Goal: Task Accomplishment & Management: Manage account settings

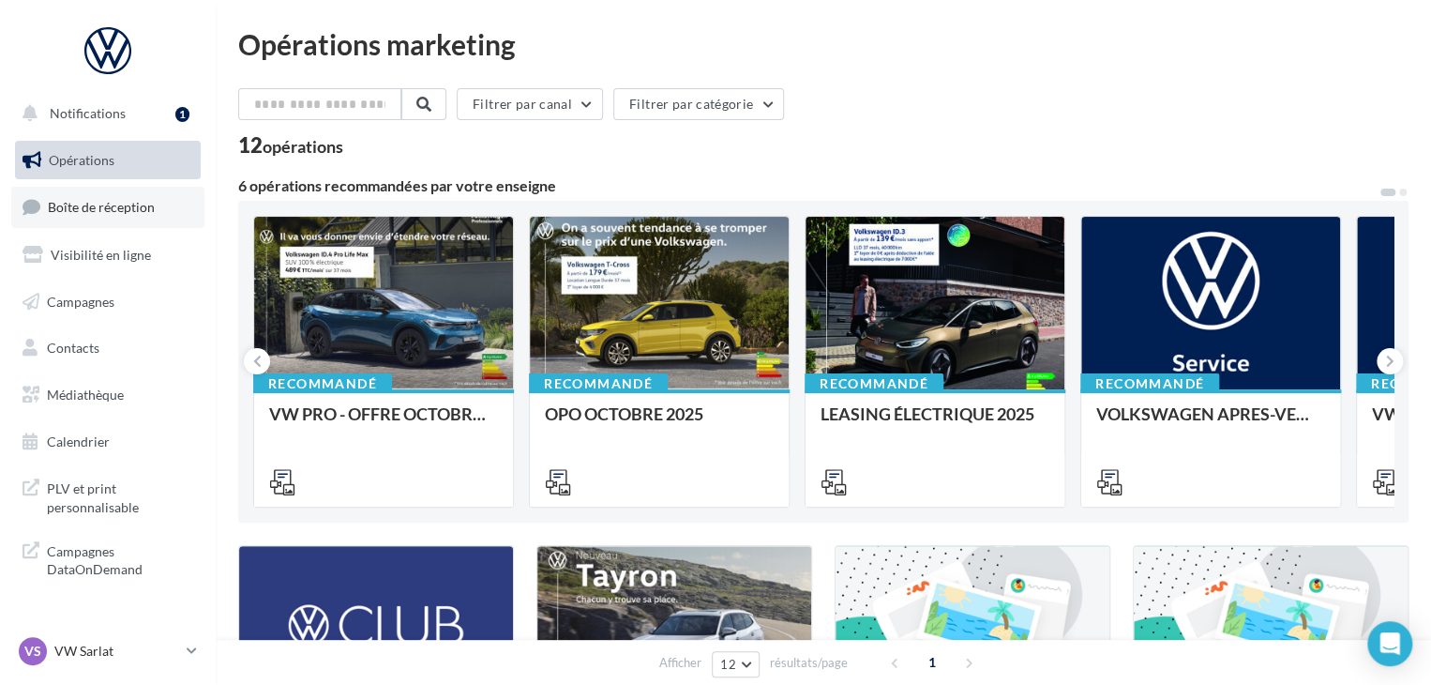
click at [168, 215] on link "Boîte de réception" at bounding box center [107, 207] width 193 height 40
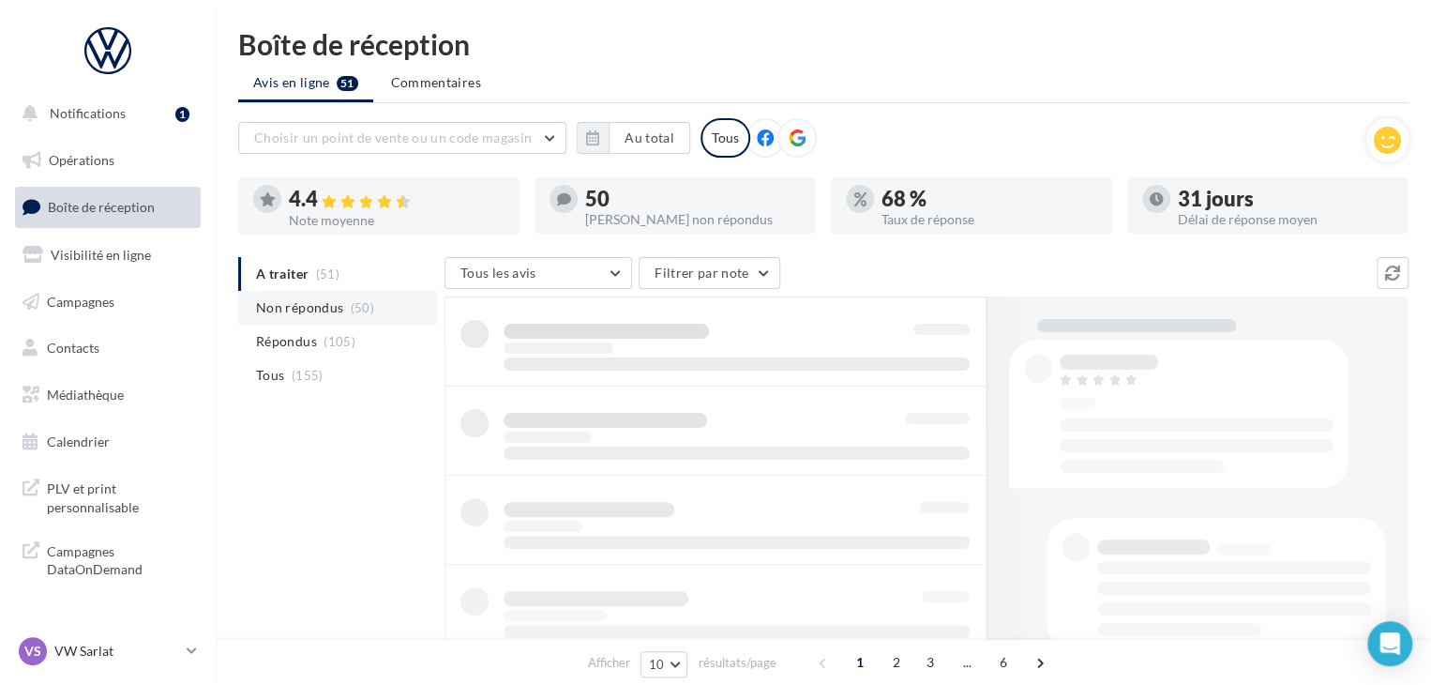
click at [375, 316] on li "Non répondus (50)" at bounding box center [337, 308] width 199 height 34
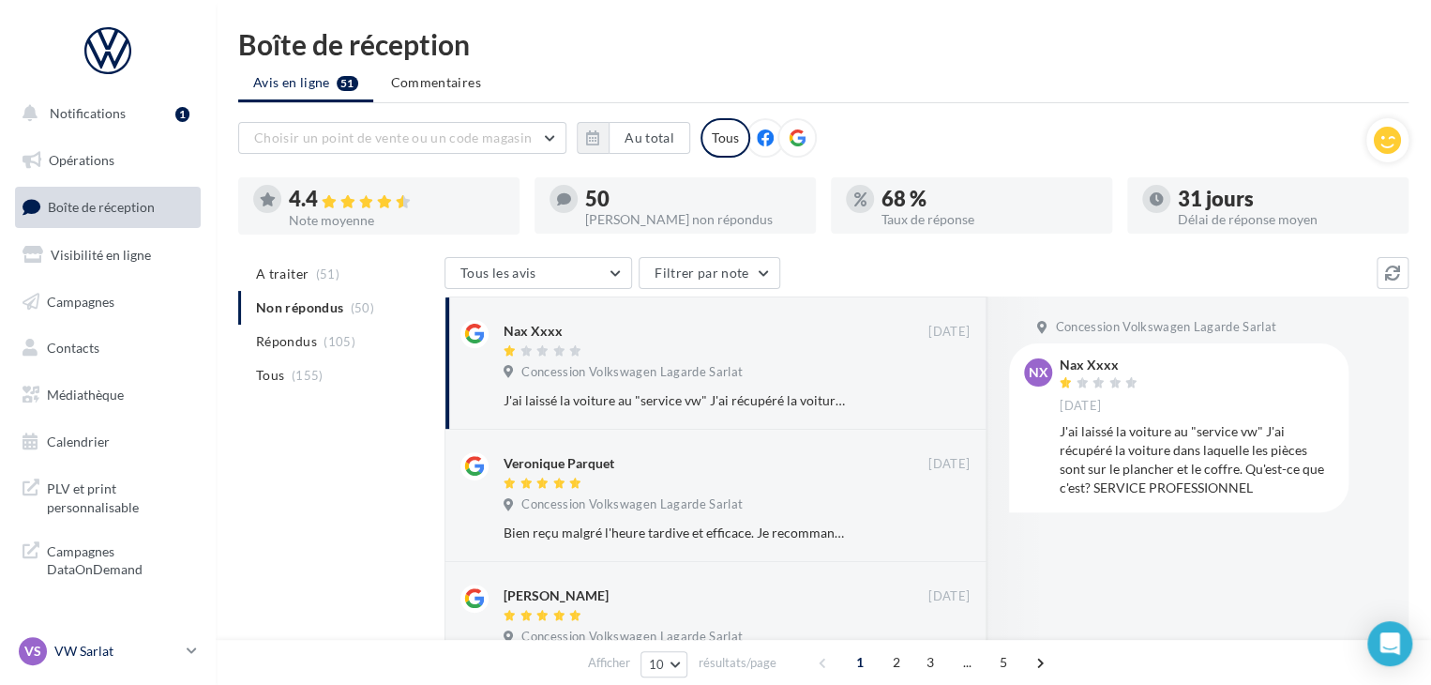
click at [146, 646] on p "VW Sarlat" at bounding box center [116, 650] width 125 height 19
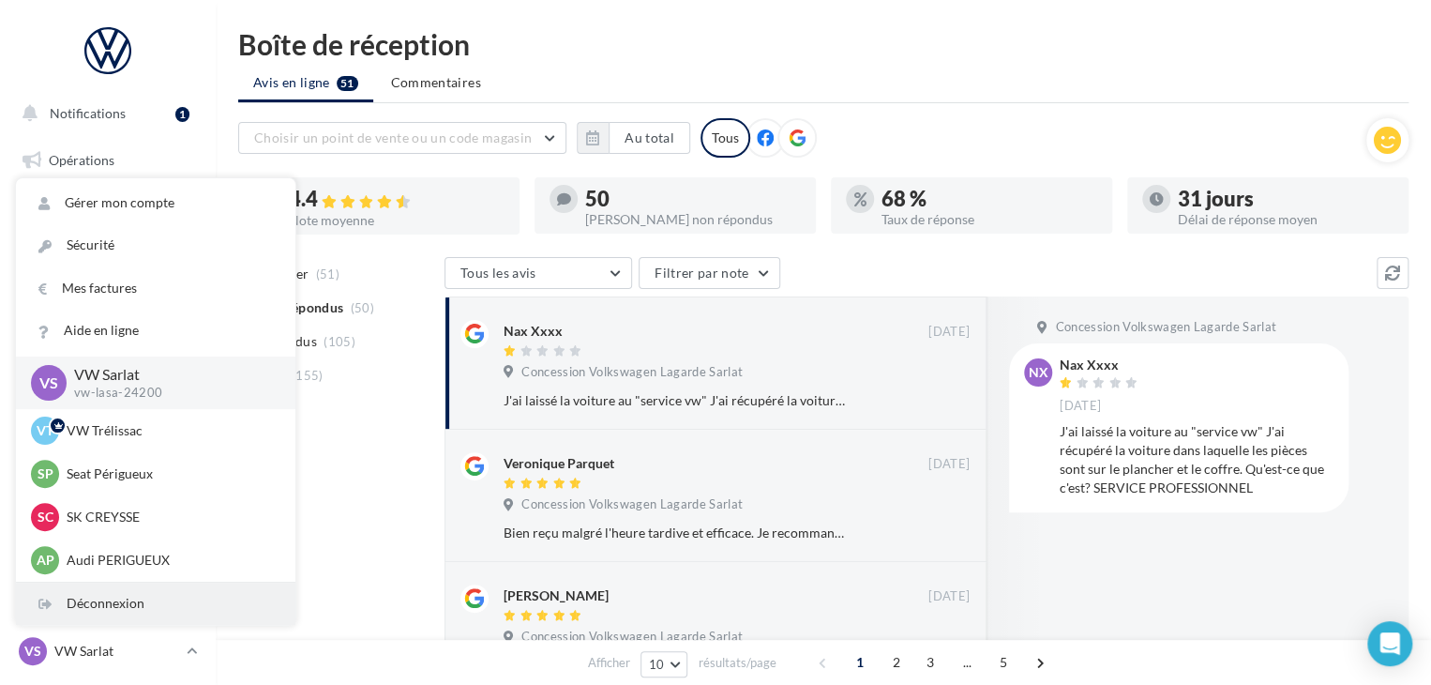
click at [120, 592] on div "Déconnexion" at bounding box center [155, 603] width 279 height 42
